Goal: Find specific page/section: Find specific page/section

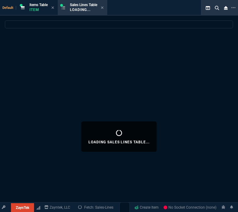
select select
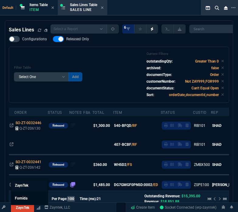
click at [25, 195] on link "Fornida" at bounding box center [29, 198] width 37 height 13
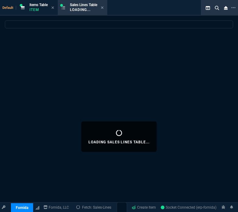
select select
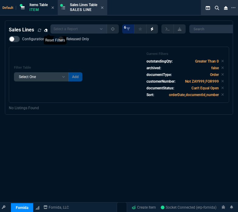
click at [45, 30] on icon at bounding box center [46, 29] width 4 height 3
click at [45, 30] on icon at bounding box center [46, 30] width 4 height 4
click at [88, 70] on div "Filter Table Select One Add Filter () Age () ATS () Cond (itemVariantCode) Cust…" at bounding box center [119, 75] width 210 height 46
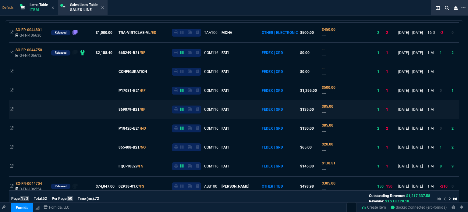
scroll to position [354, 0]
